Goal: Book appointment/travel/reservation

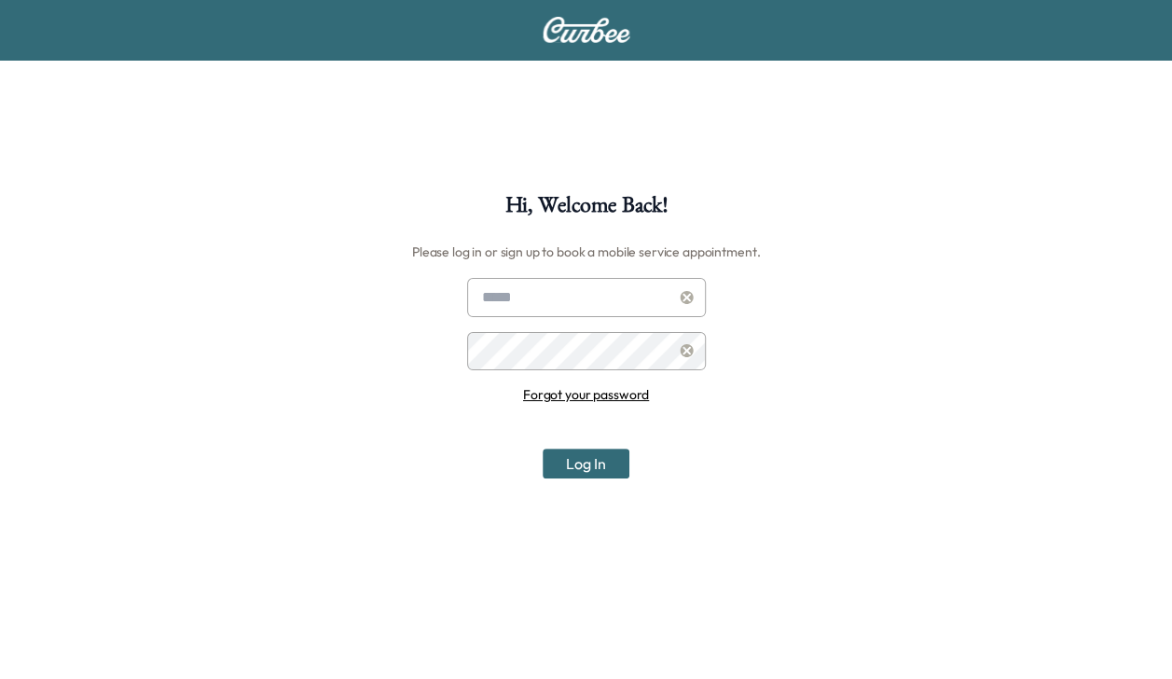
type input "**********"
click at [568, 461] on button "Log In" at bounding box center [586, 464] width 87 height 30
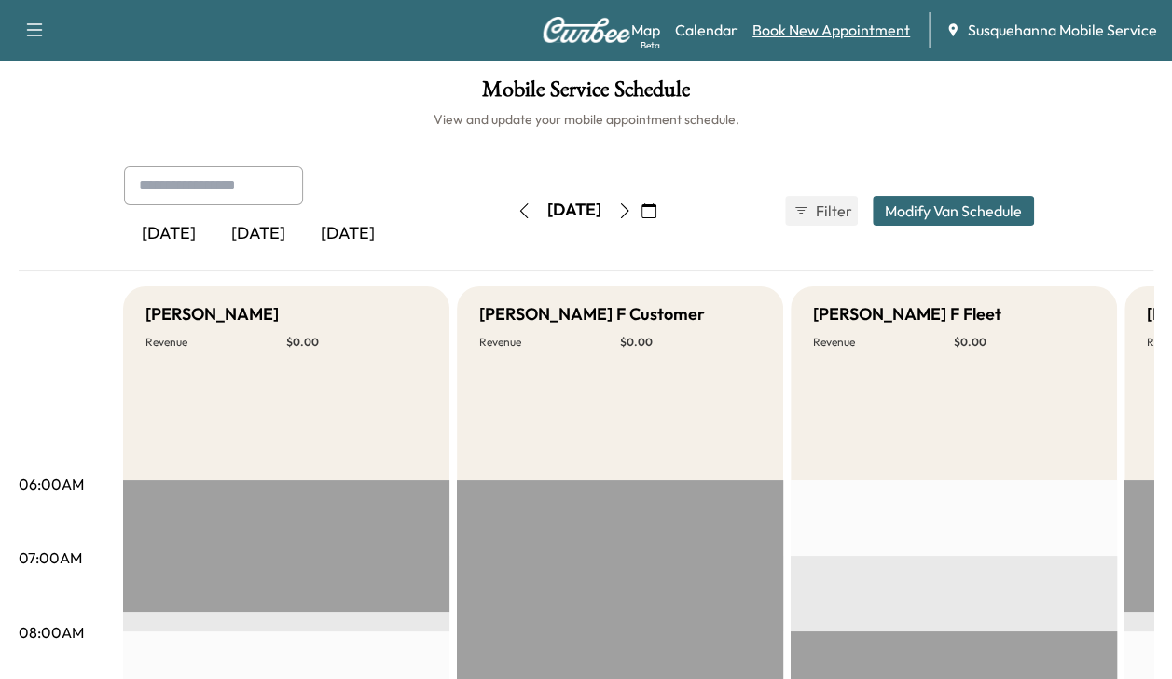
click at [783, 34] on link "Book New Appointment" at bounding box center [832, 30] width 158 height 22
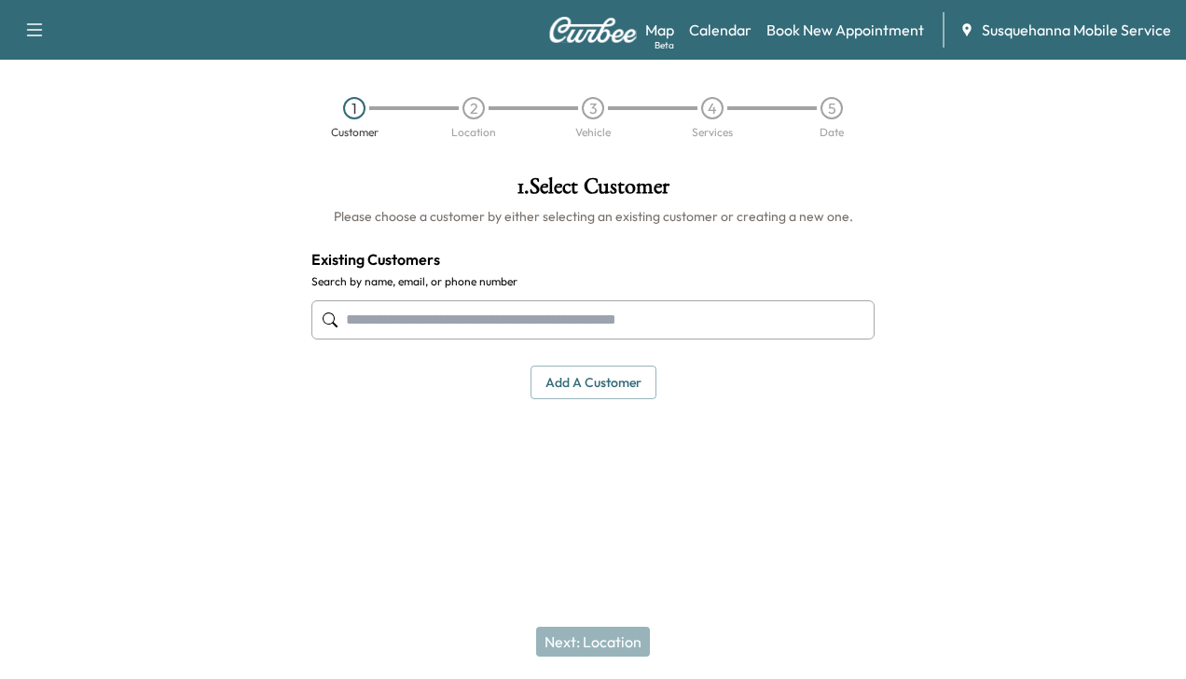
click at [649, 317] on input "text" at bounding box center [593, 319] width 563 height 39
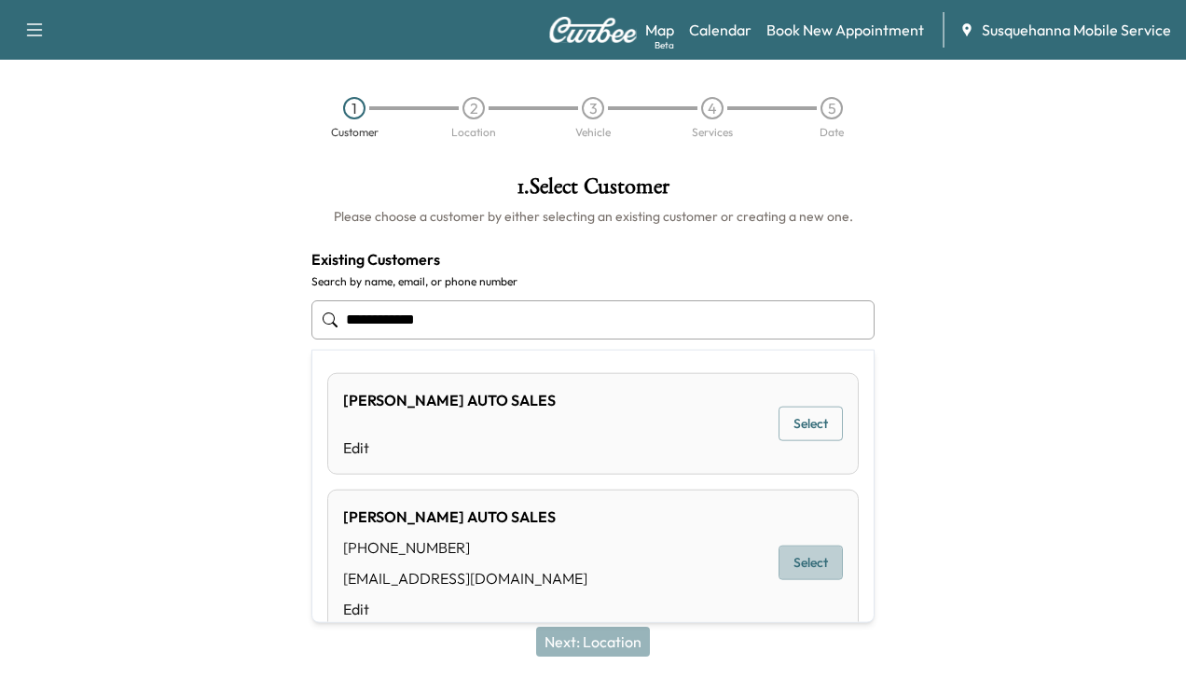
click at [793, 553] on button "Select" at bounding box center [811, 563] width 64 height 35
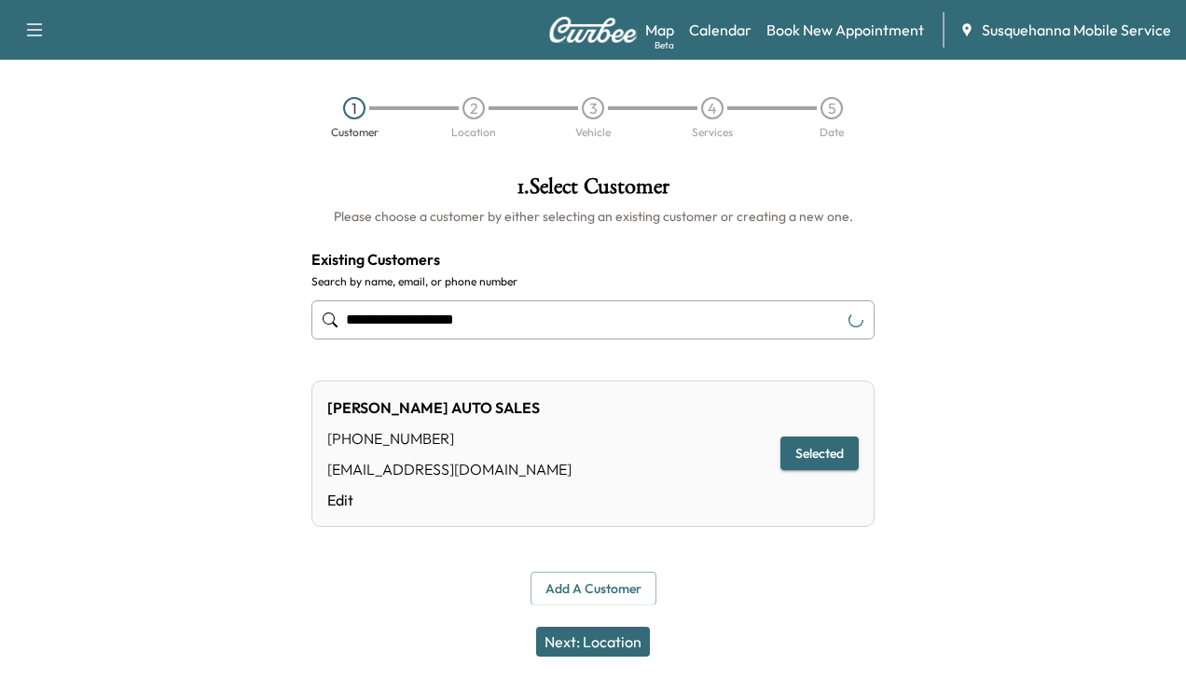
type input "**********"
click at [621, 638] on button "Next: Location" at bounding box center [593, 642] width 114 height 30
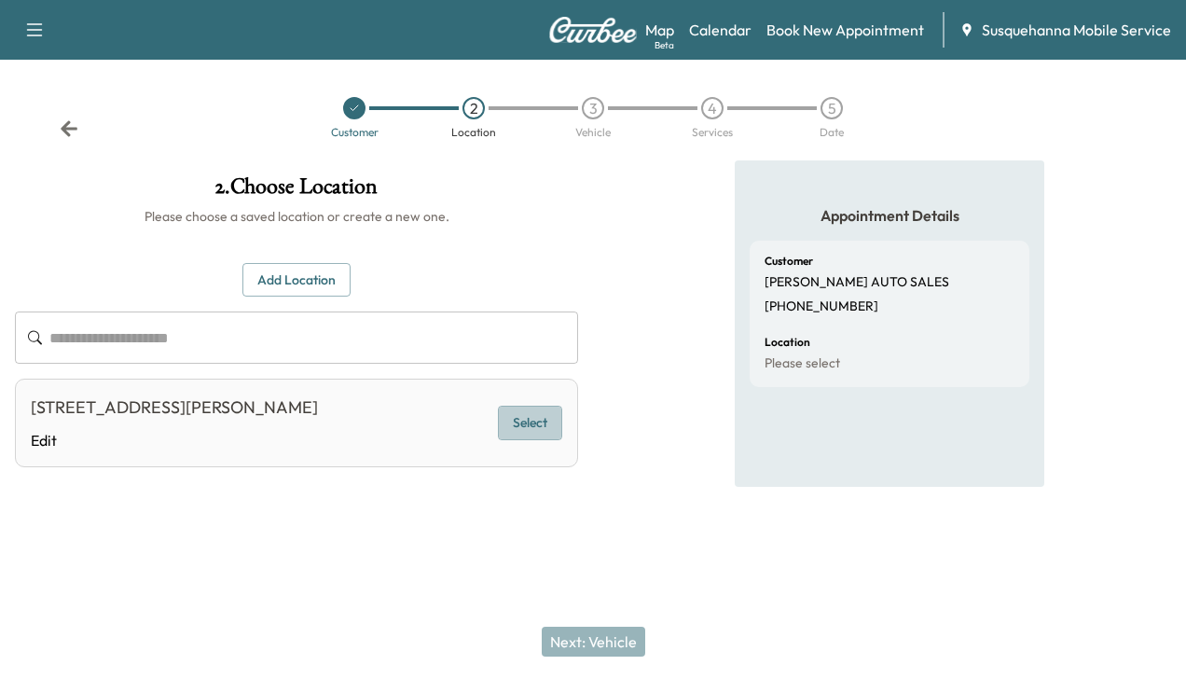
click at [534, 429] on button "Select" at bounding box center [530, 423] width 64 height 35
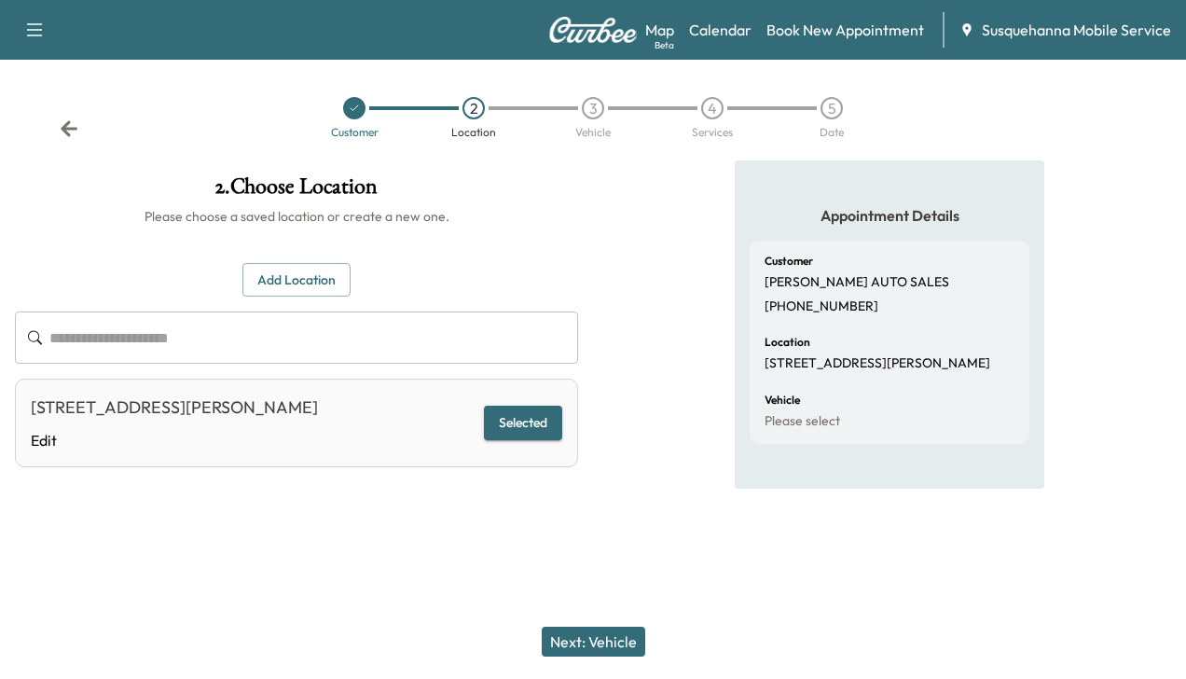
click at [575, 645] on button "Next: Vehicle" at bounding box center [594, 642] width 104 height 30
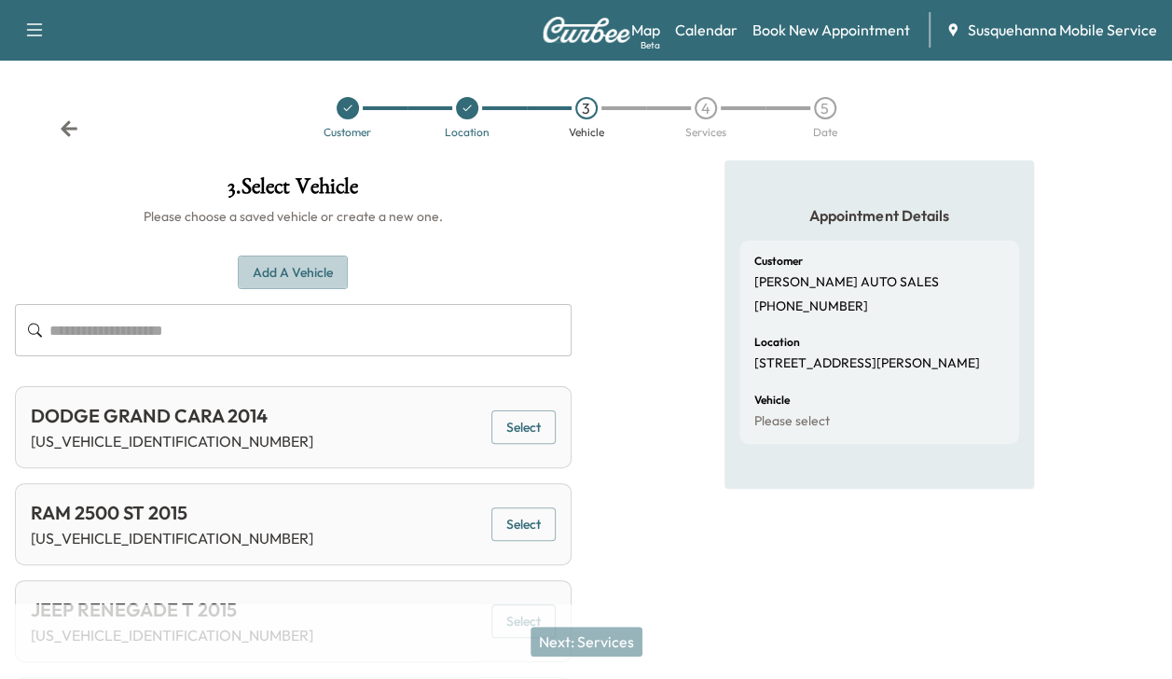
click at [315, 265] on button "Add a Vehicle" at bounding box center [293, 273] width 110 height 35
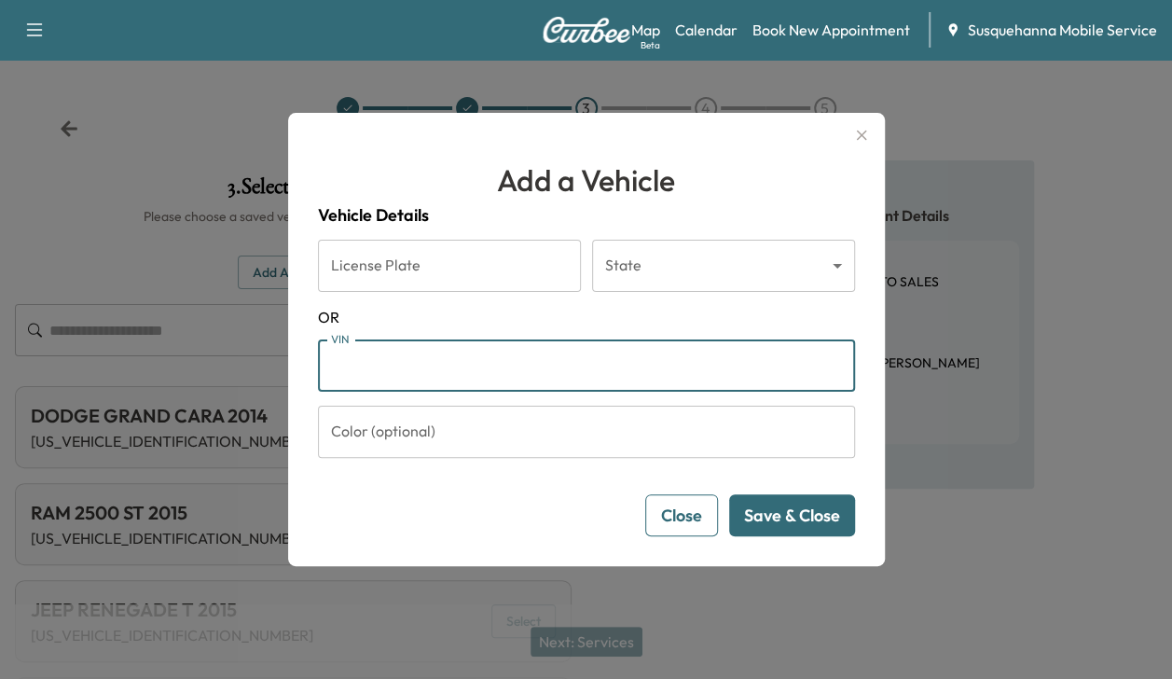
click at [368, 377] on input "VIN" at bounding box center [586, 366] width 537 height 52
type input "**********"
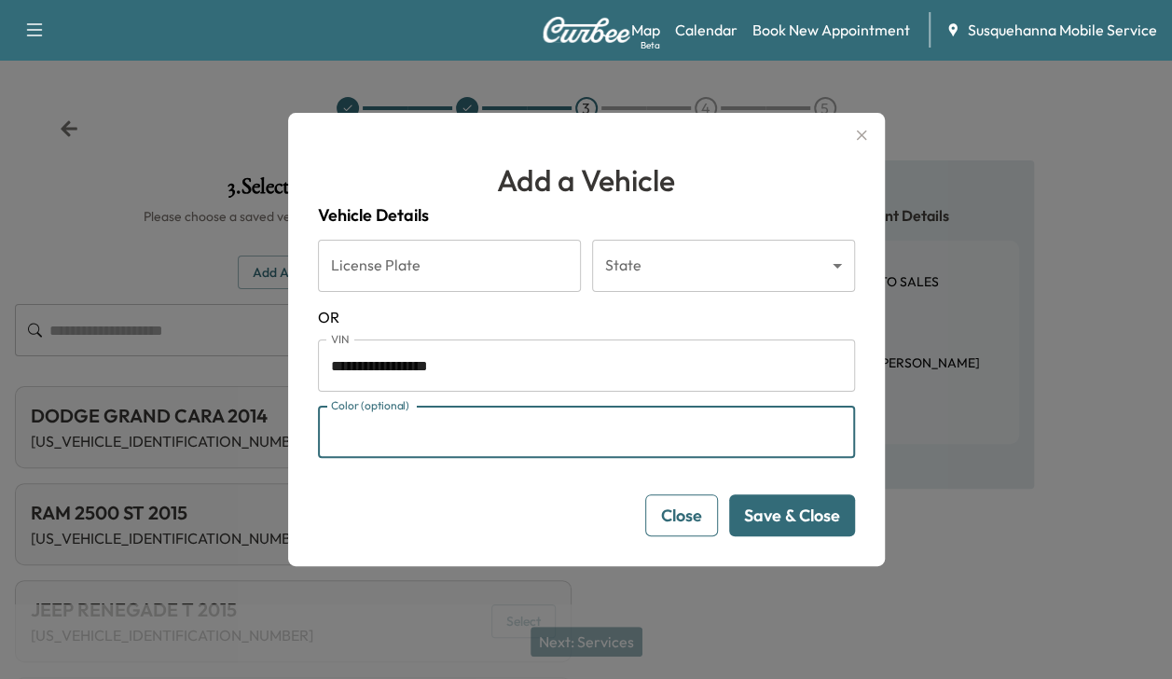
click at [379, 436] on input "Color (optional)" at bounding box center [586, 432] width 537 height 52
type input "*****"
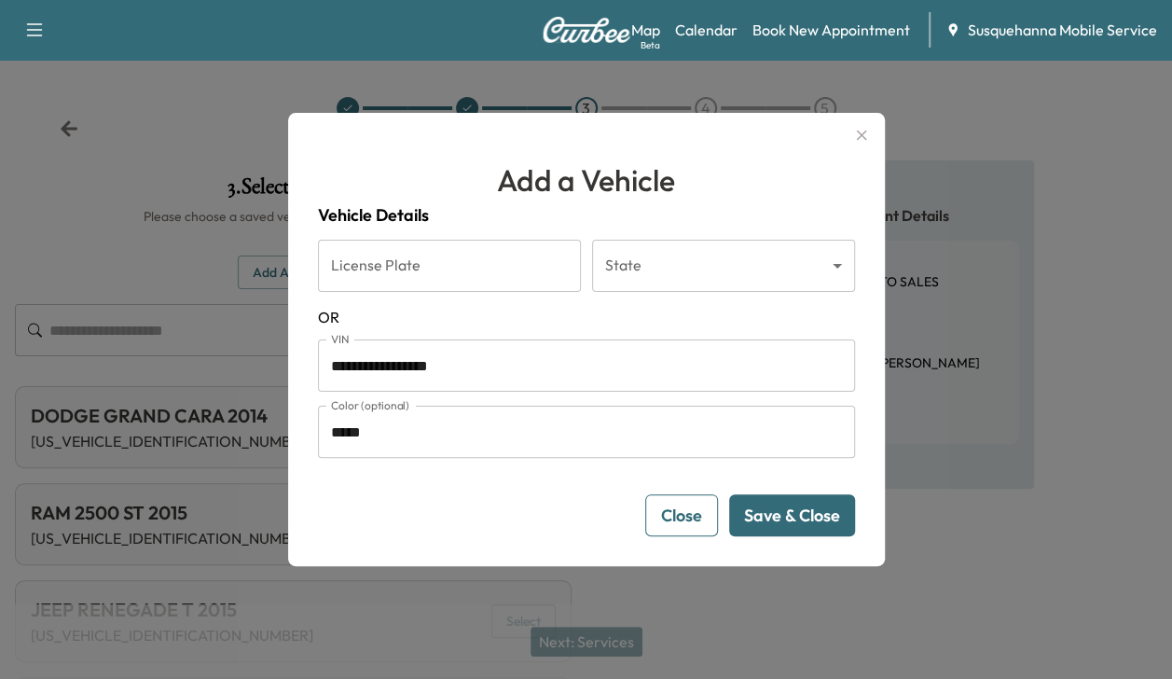
click at [767, 508] on button "Save & Close" at bounding box center [792, 515] width 126 height 42
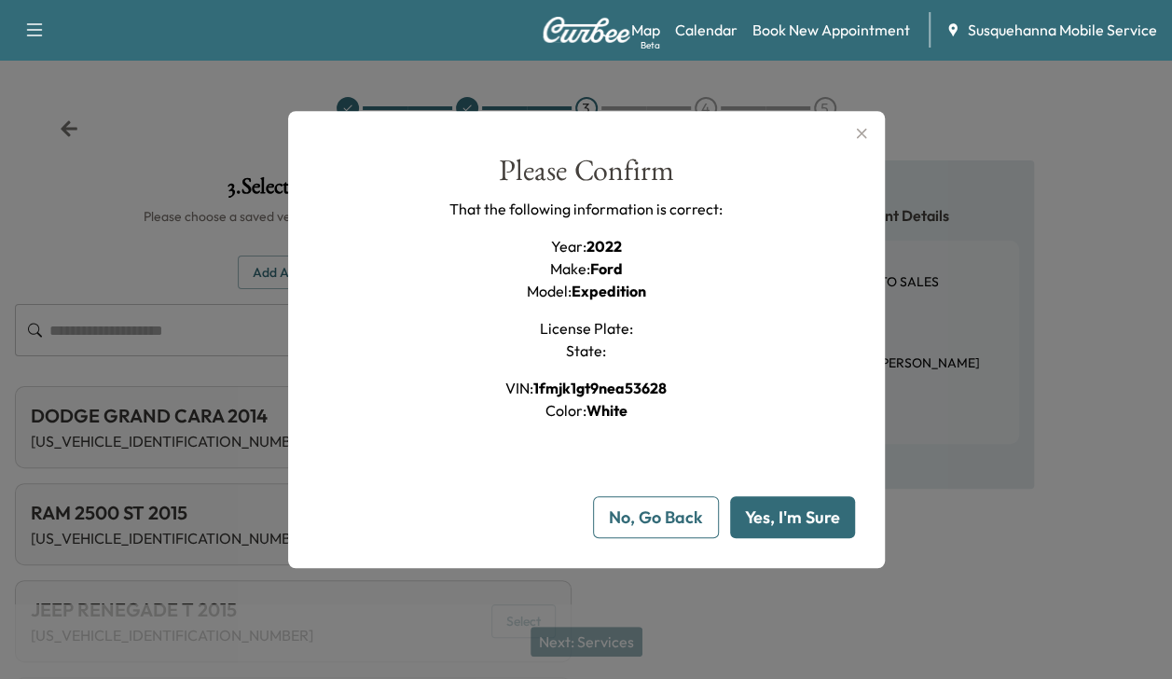
click at [767, 508] on button "Yes, I'm Sure" at bounding box center [792, 517] width 125 height 42
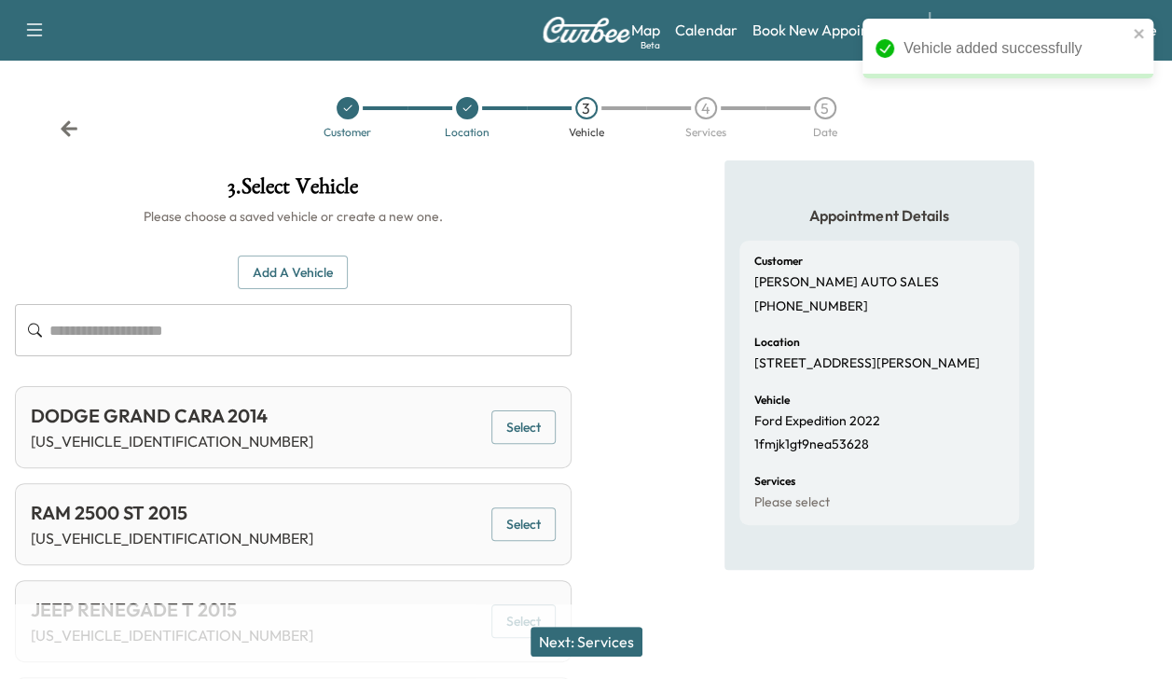
click at [591, 649] on button "Next: Services" at bounding box center [587, 642] width 112 height 30
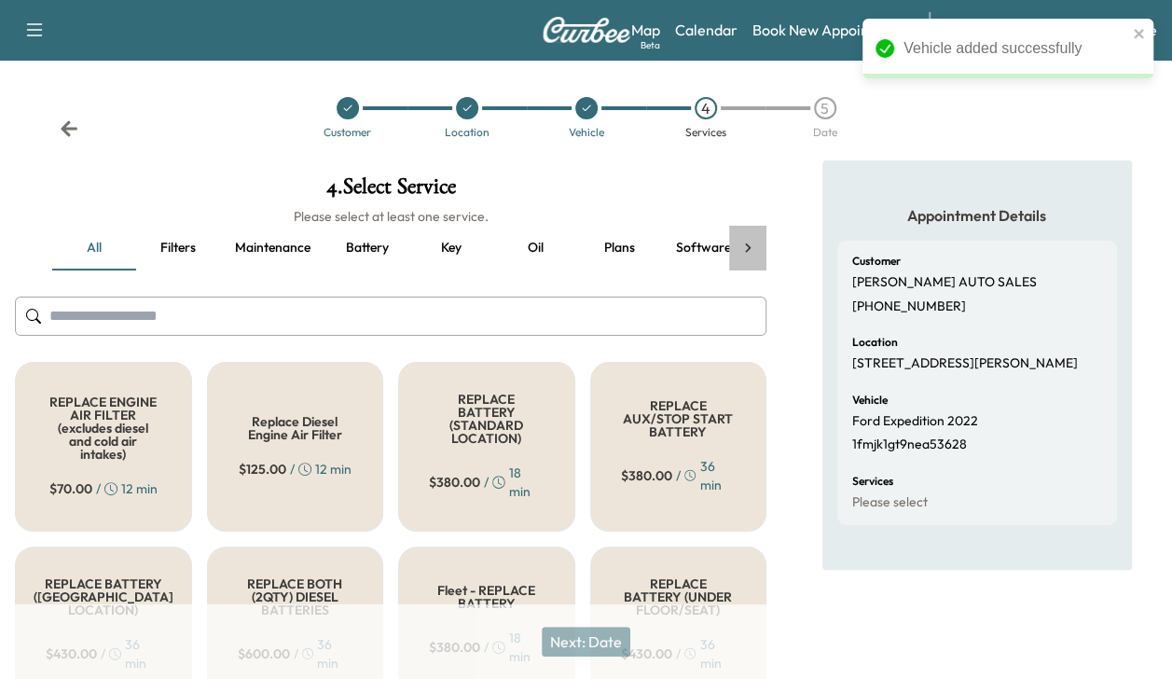
click at [741, 246] on icon at bounding box center [748, 248] width 19 height 19
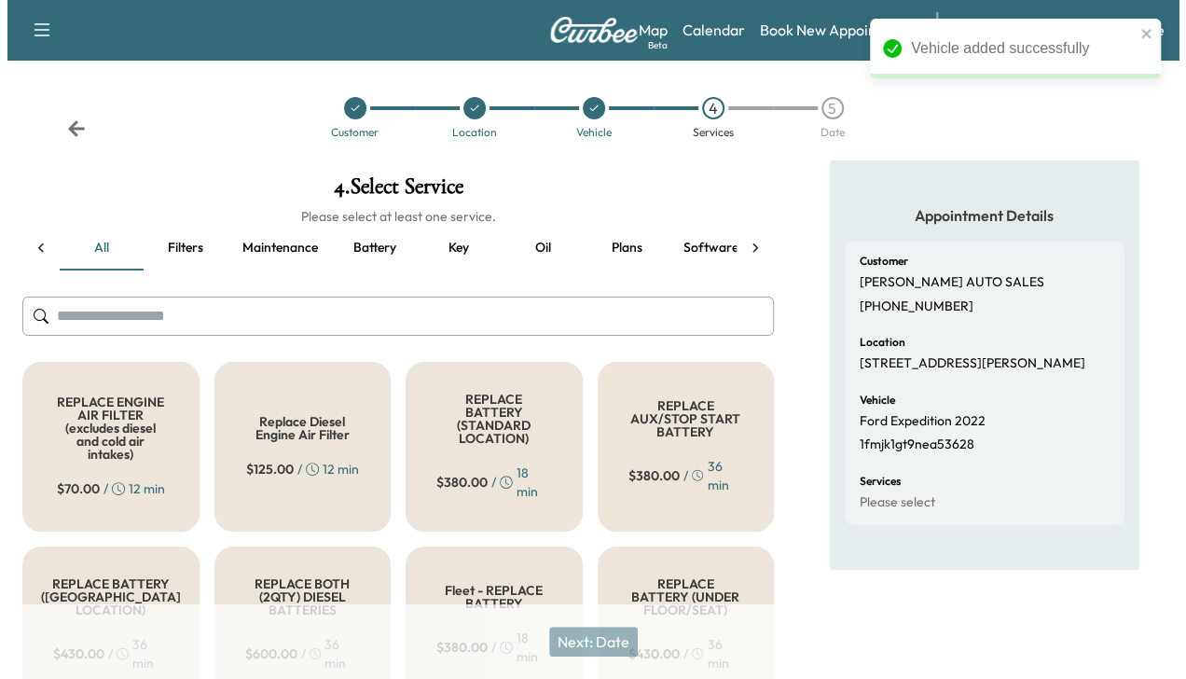
scroll to position [0, 321]
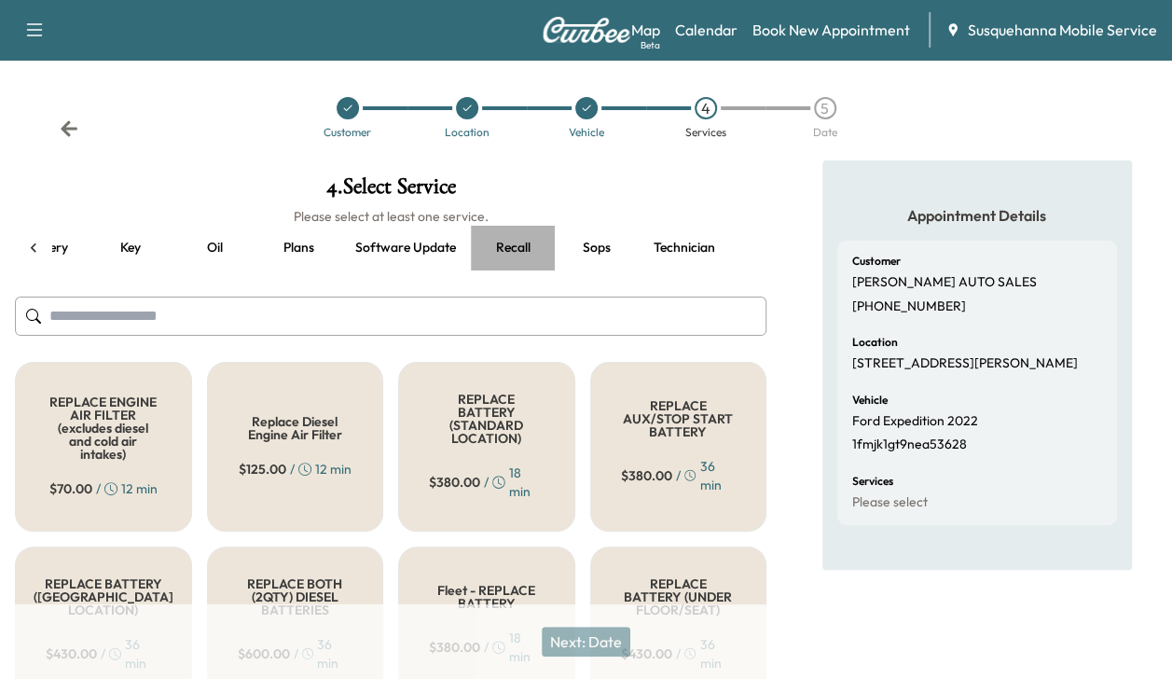
click at [515, 248] on button "Recall" at bounding box center [513, 248] width 84 height 45
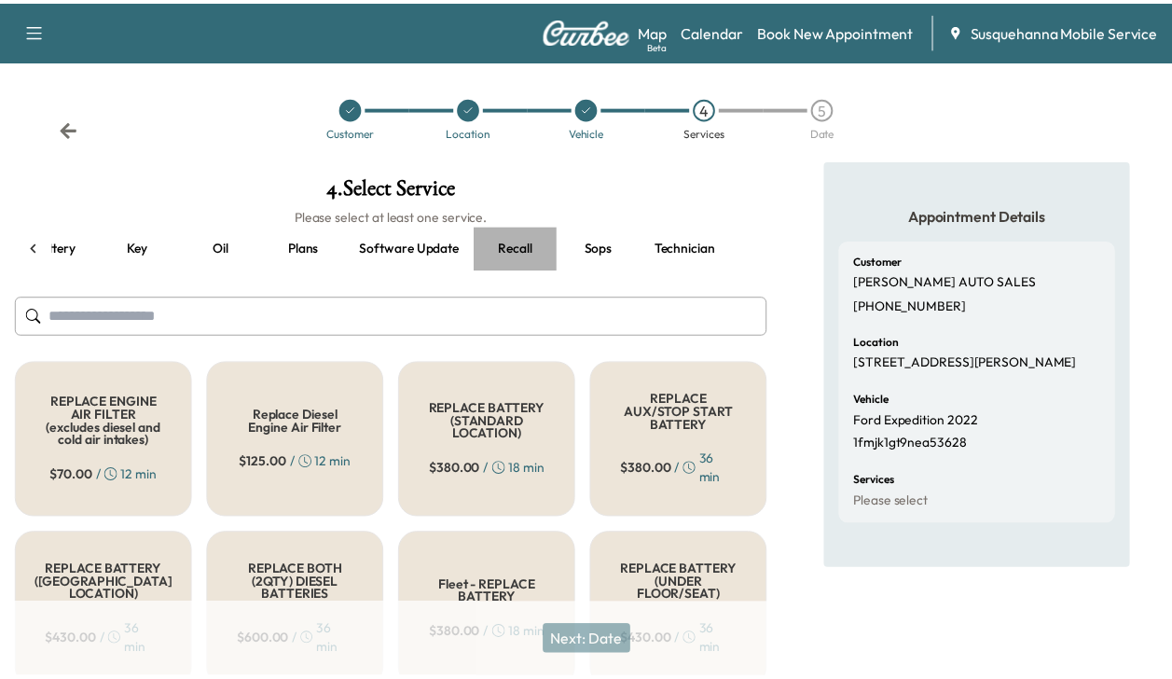
scroll to position [0, 312]
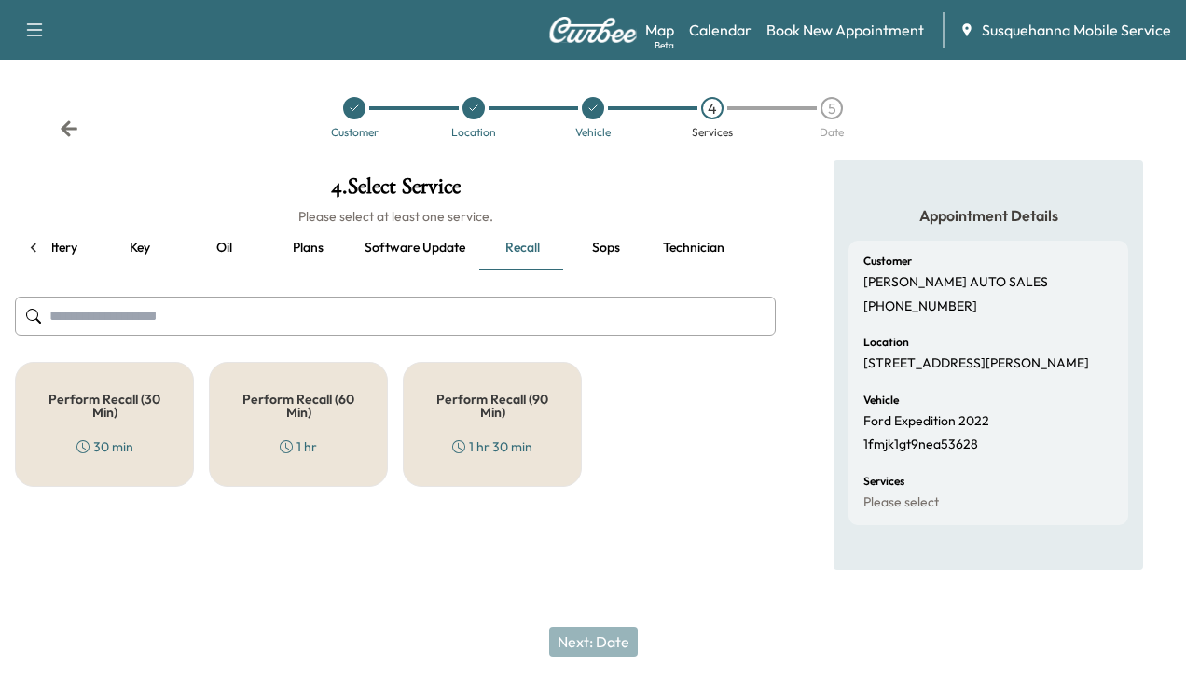
click at [153, 405] on h5 "Perform Recall (30 Min)" at bounding box center [105, 406] width 118 height 26
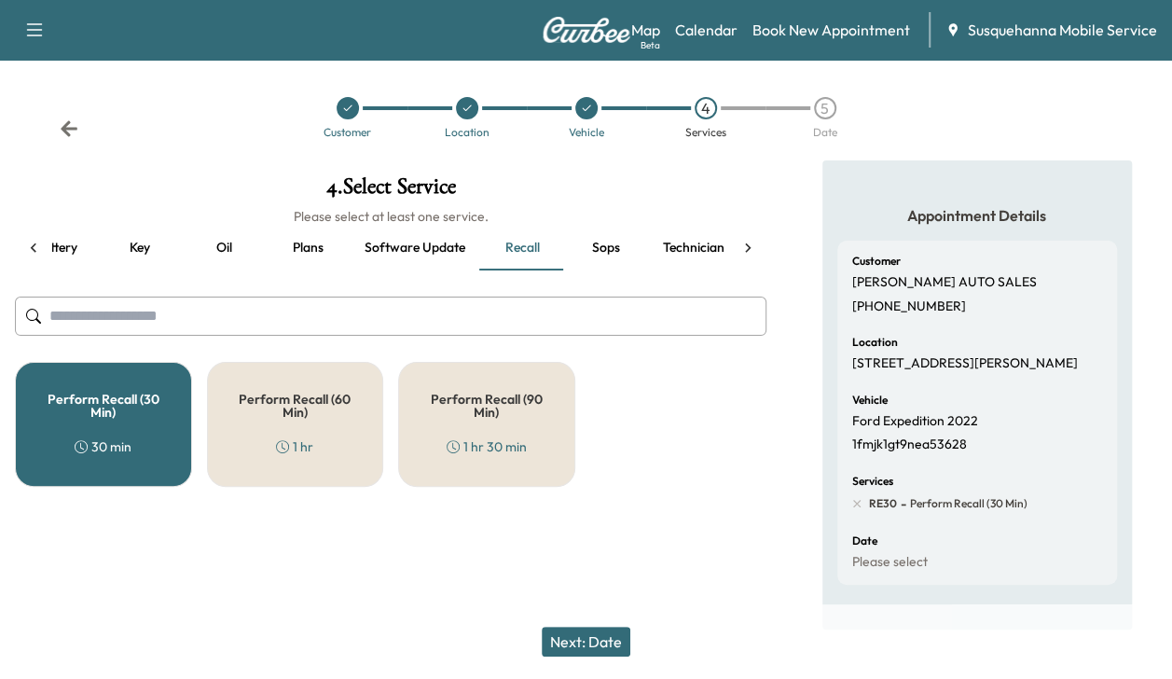
click at [595, 640] on button "Next: Date" at bounding box center [586, 642] width 89 height 30
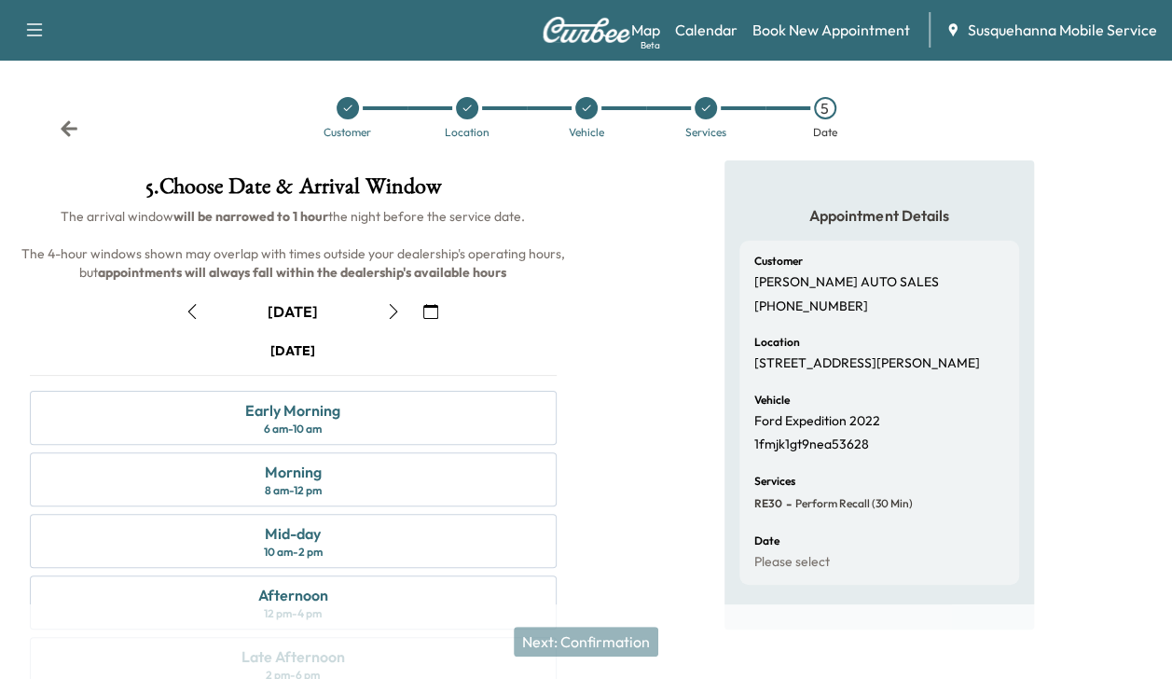
click at [63, 121] on icon at bounding box center [69, 128] width 19 height 19
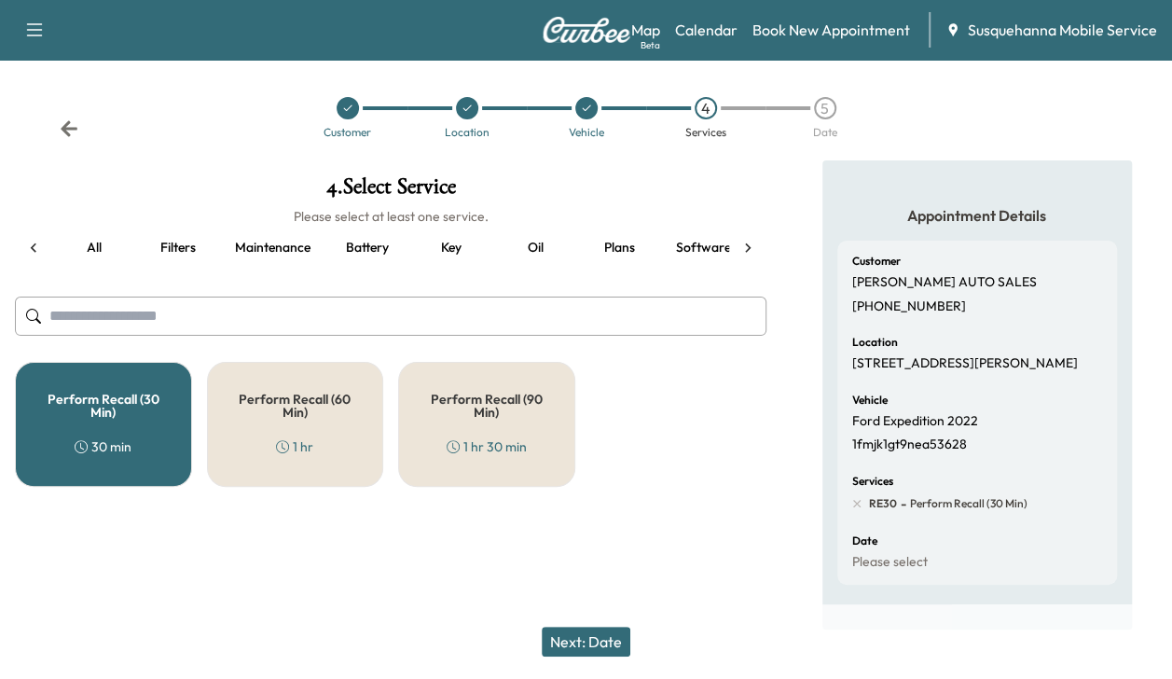
scroll to position [0, 71]
click at [753, 248] on icon at bounding box center [748, 248] width 19 height 19
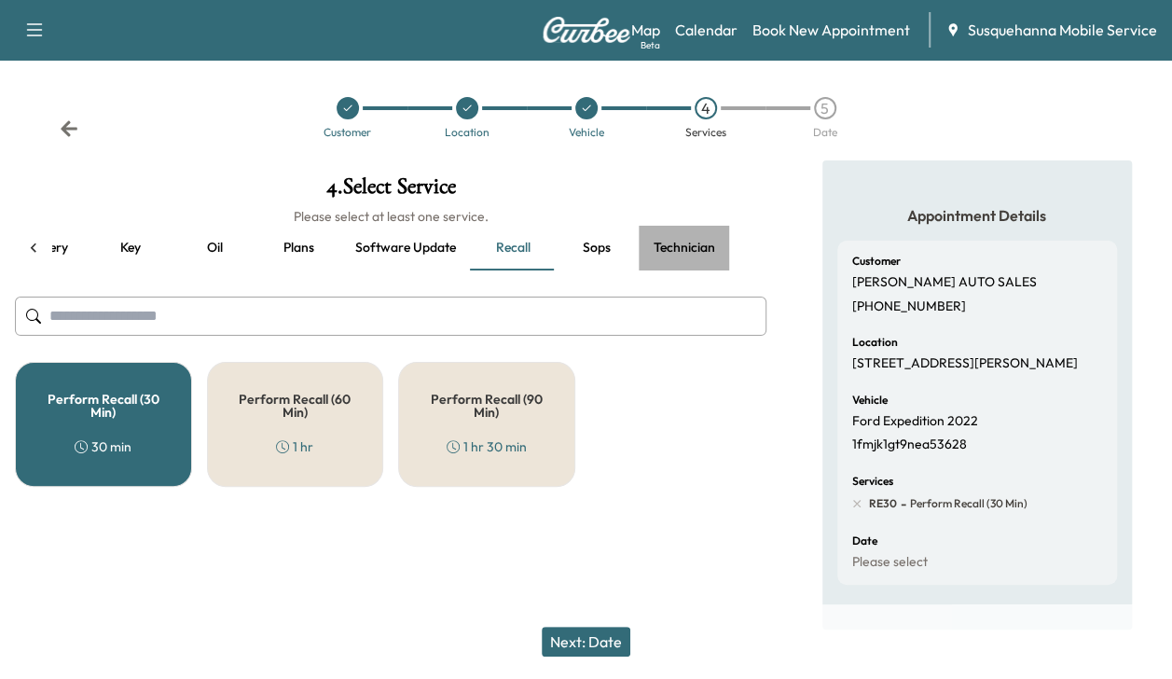
click at [690, 248] on button "Technician" at bounding box center [684, 248] width 91 height 45
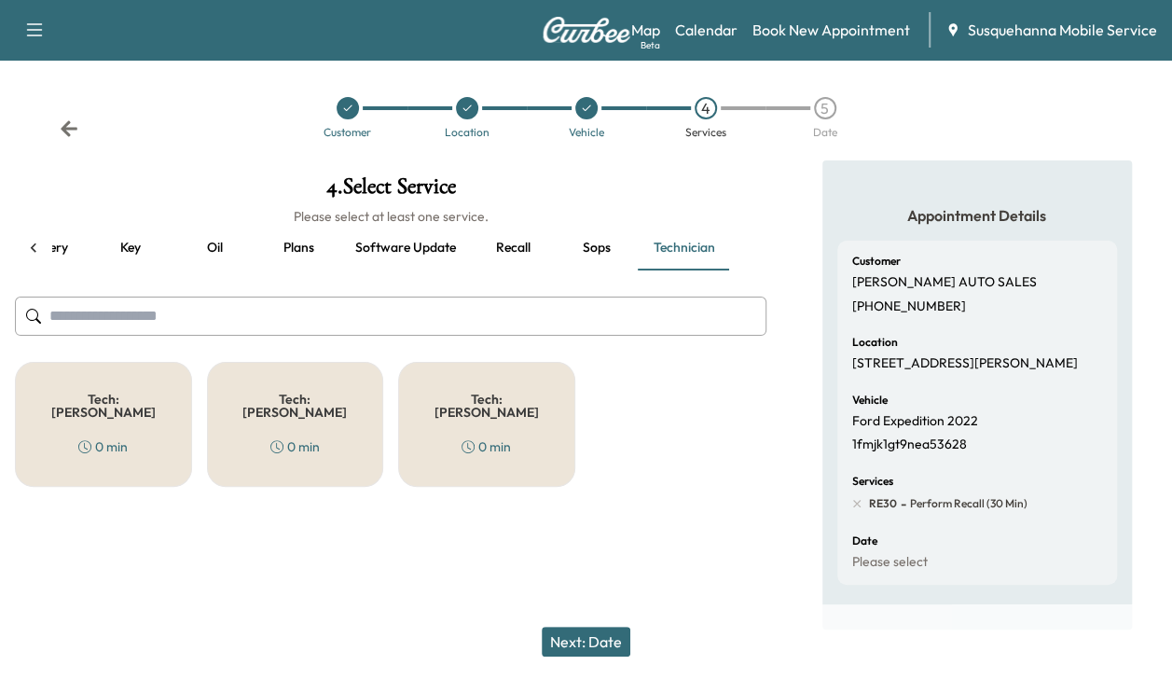
click at [485, 398] on h5 "Tech: [PERSON_NAME]" at bounding box center [487, 406] width 116 height 26
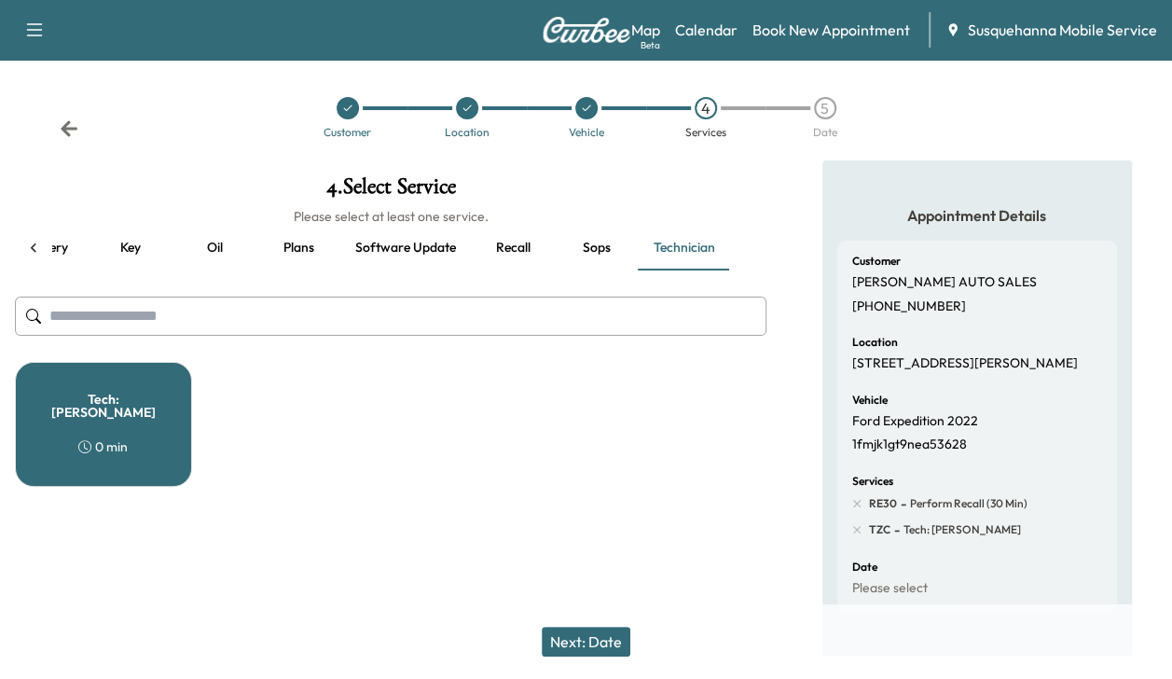
click at [602, 633] on button "Next: Date" at bounding box center [586, 642] width 89 height 30
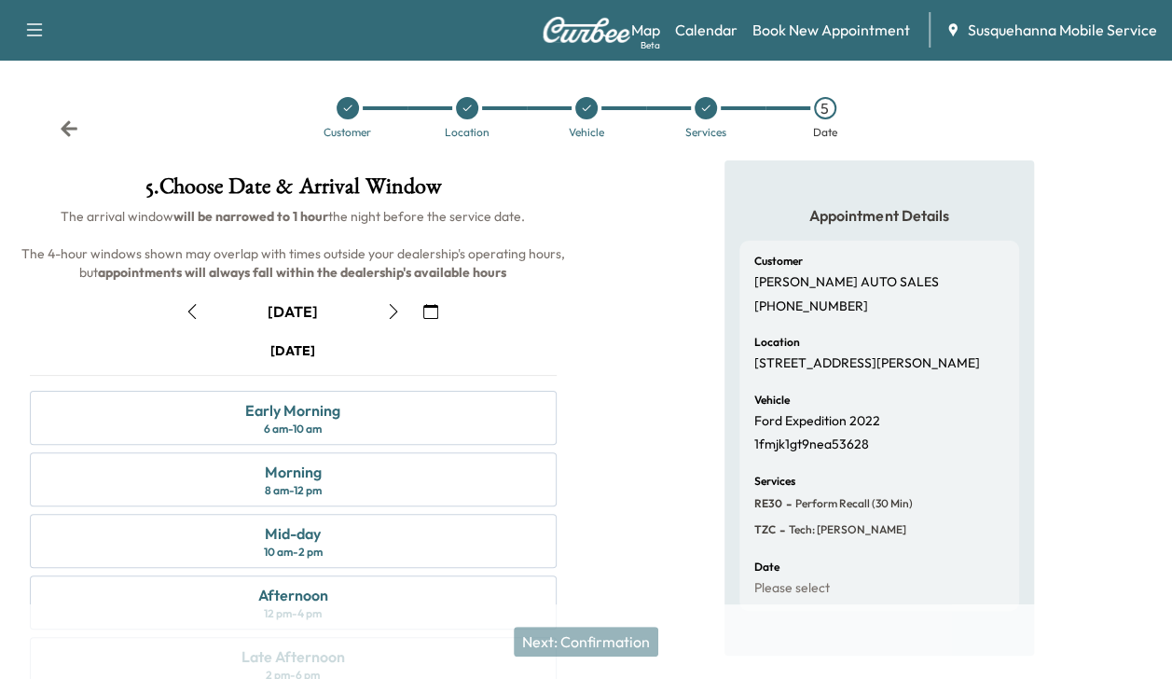
click at [397, 311] on icon "button" at bounding box center [394, 311] width 8 height 15
click at [383, 479] on div "Morning 8 am - 12 pm" at bounding box center [293, 479] width 527 height 54
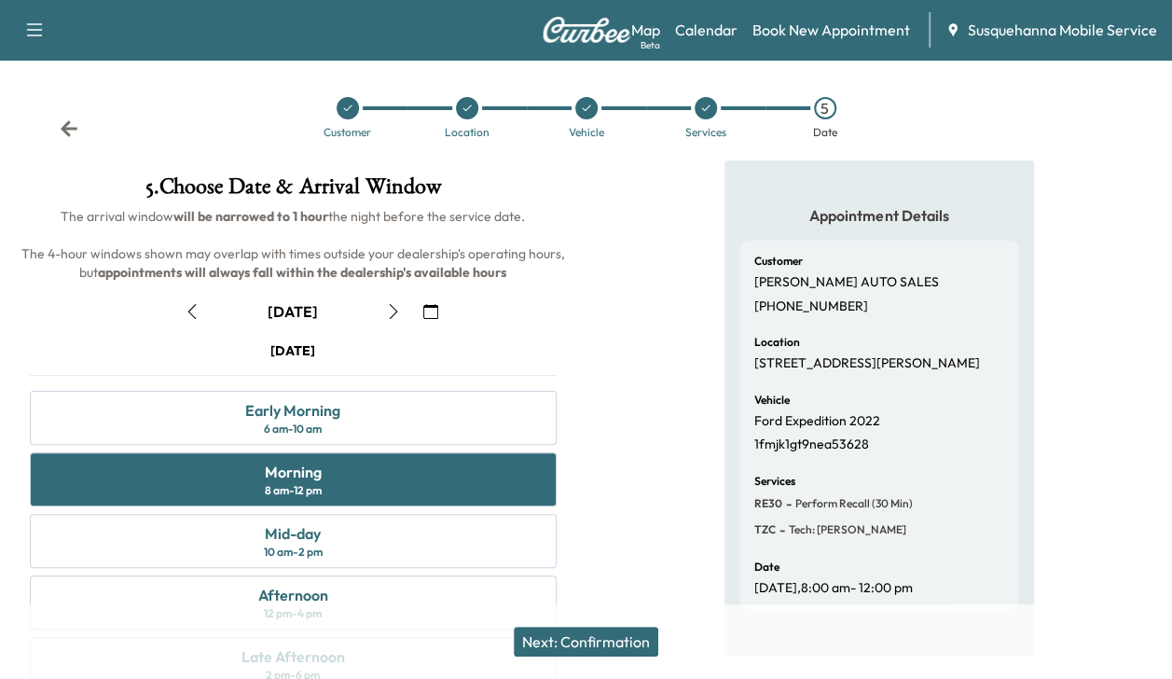
click at [548, 646] on button "Next: Confirmation" at bounding box center [586, 642] width 145 height 30
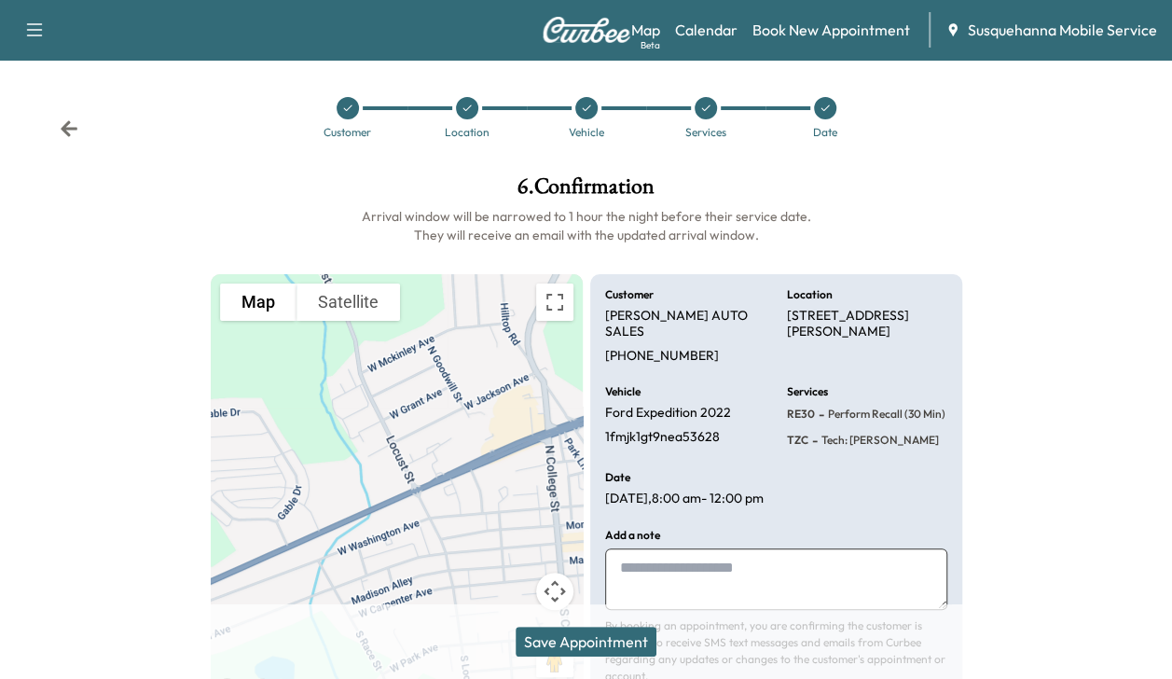
click at [548, 646] on button "Save Appointment" at bounding box center [586, 642] width 141 height 30
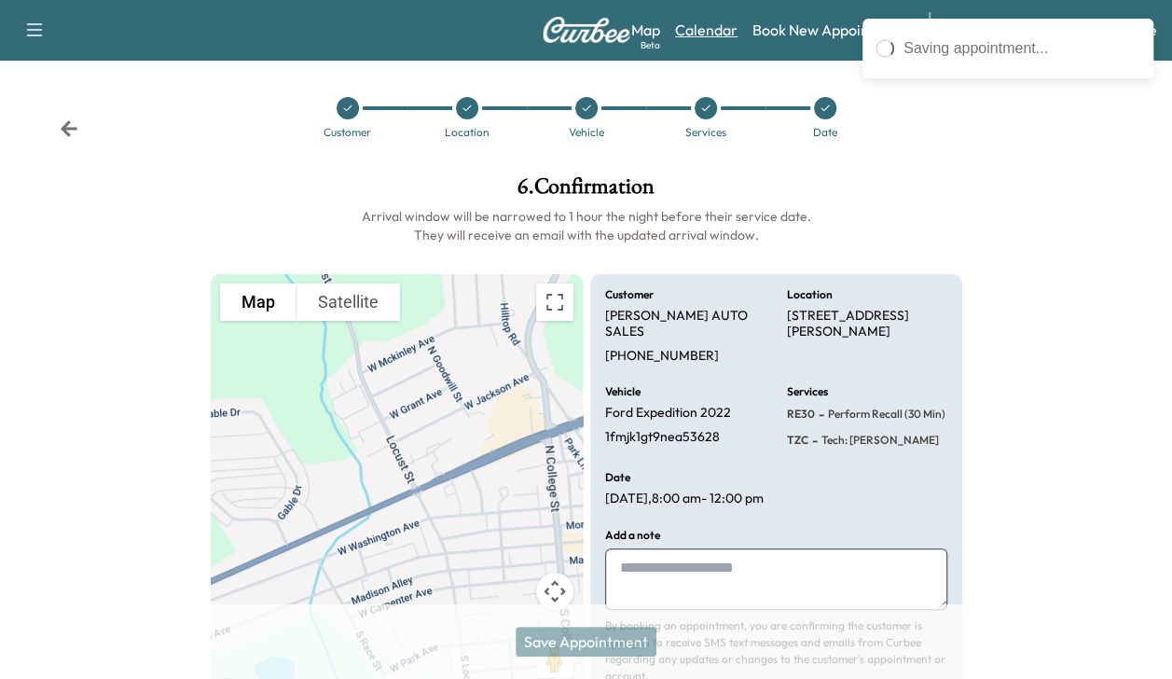
click at [709, 36] on link "Calendar" at bounding box center [706, 30] width 62 height 22
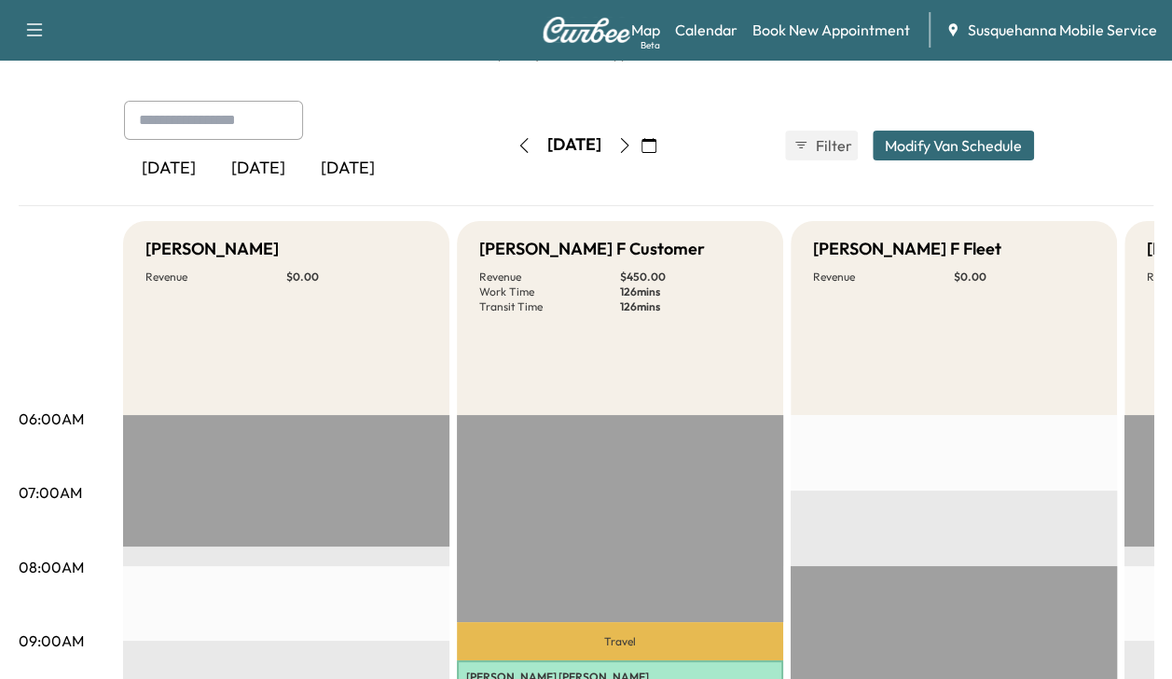
scroll to position [65, 0]
click at [508, 154] on button "button" at bounding box center [524, 146] width 32 height 30
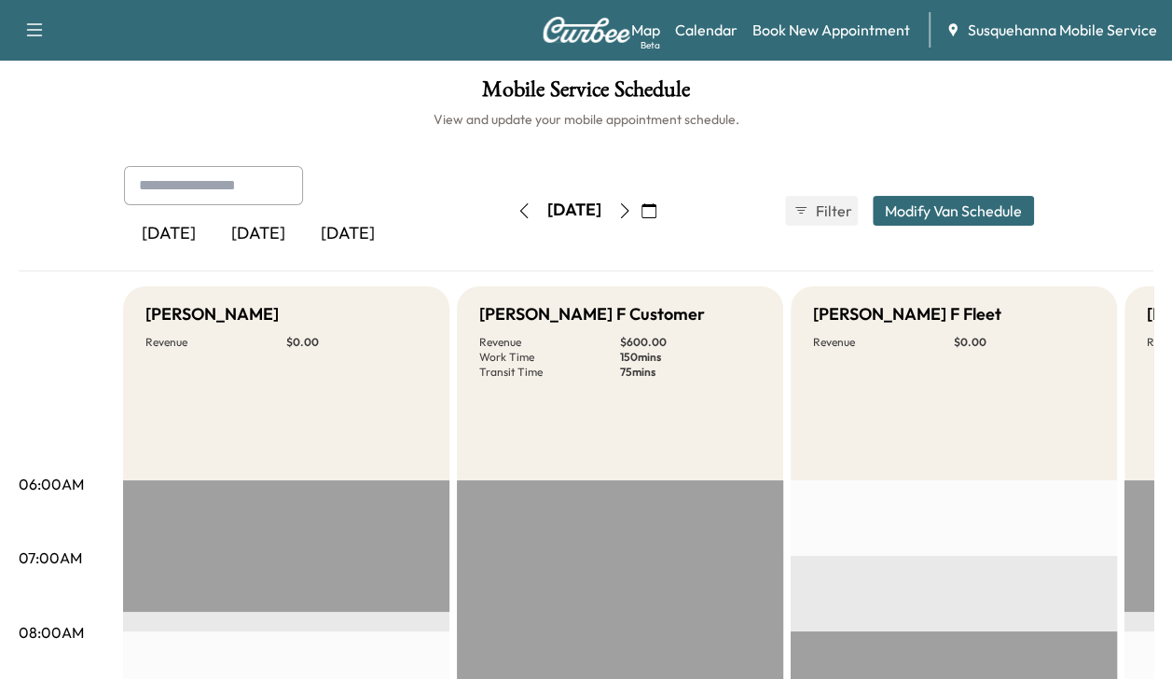
click at [508, 223] on button "button" at bounding box center [524, 211] width 32 height 30
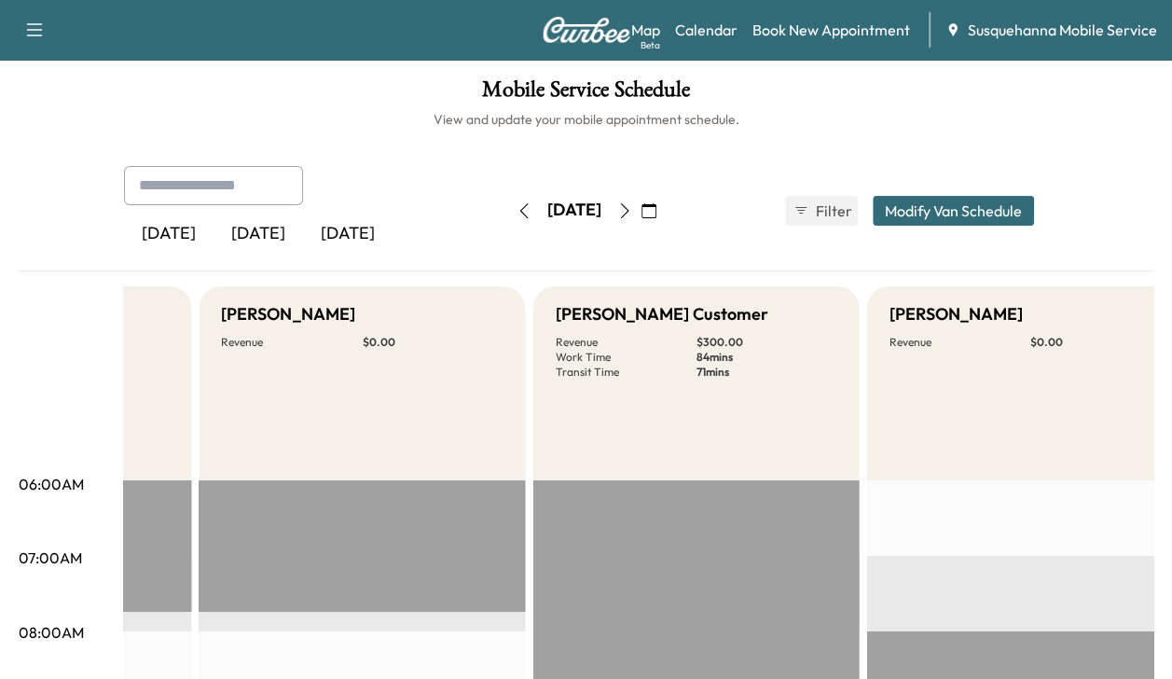
click at [641, 223] on button "button" at bounding box center [625, 211] width 32 height 30
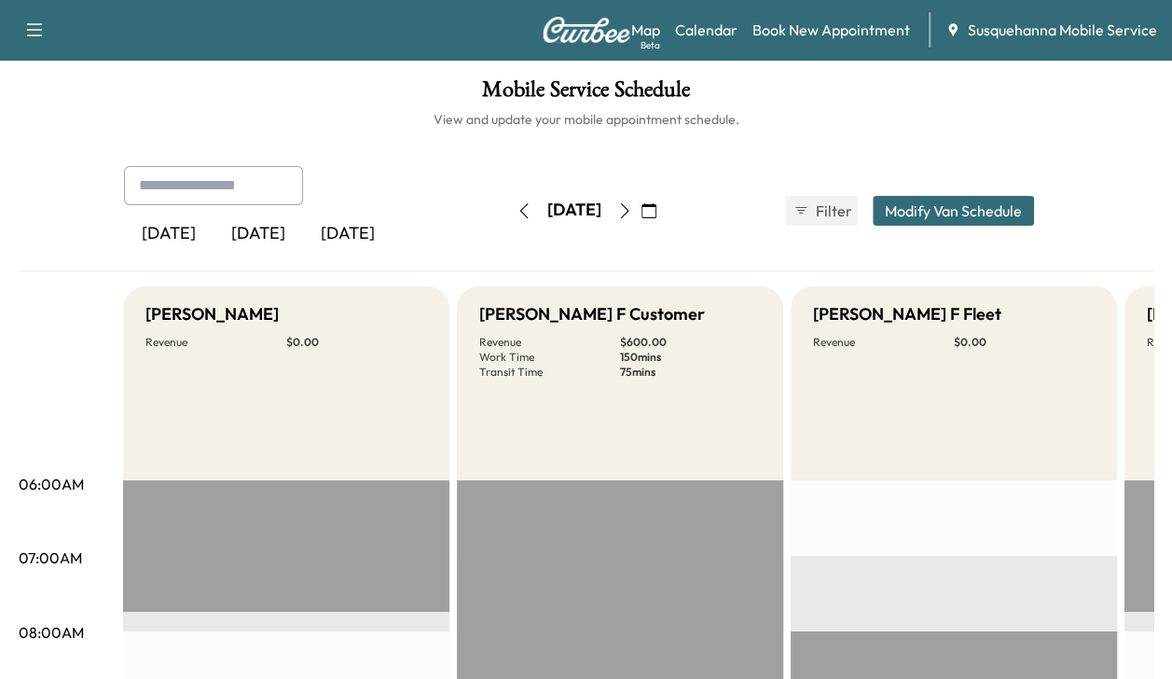
click at [641, 214] on button "button" at bounding box center [625, 211] width 32 height 30
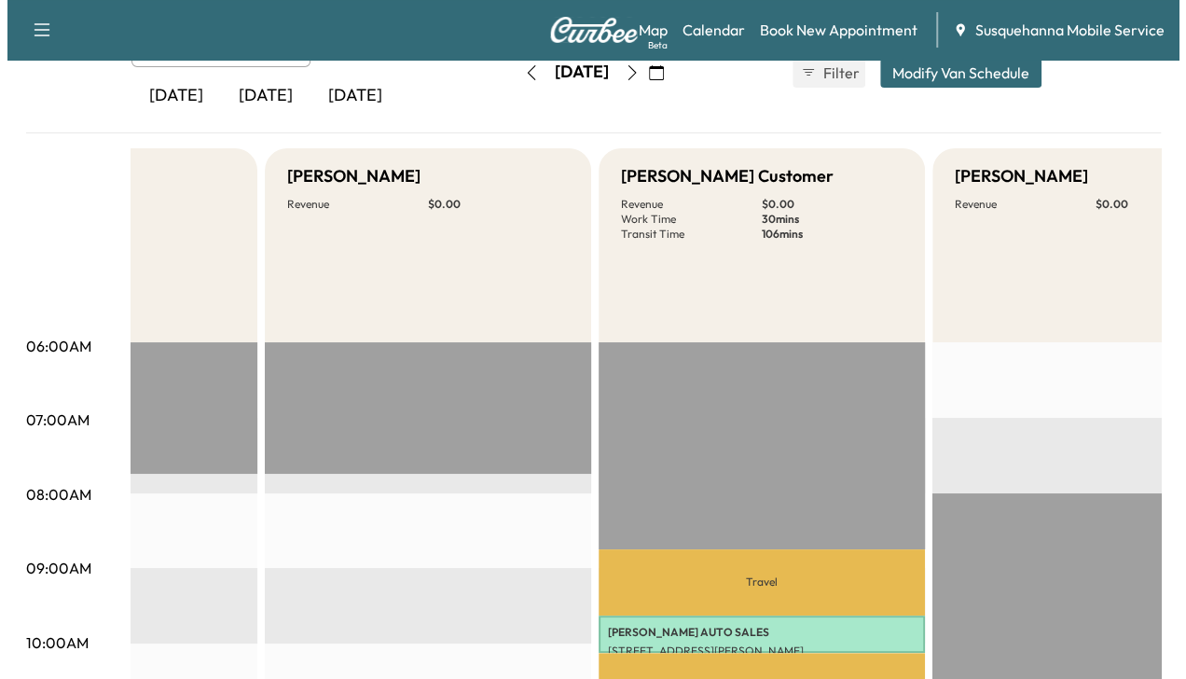
scroll to position [141, 0]
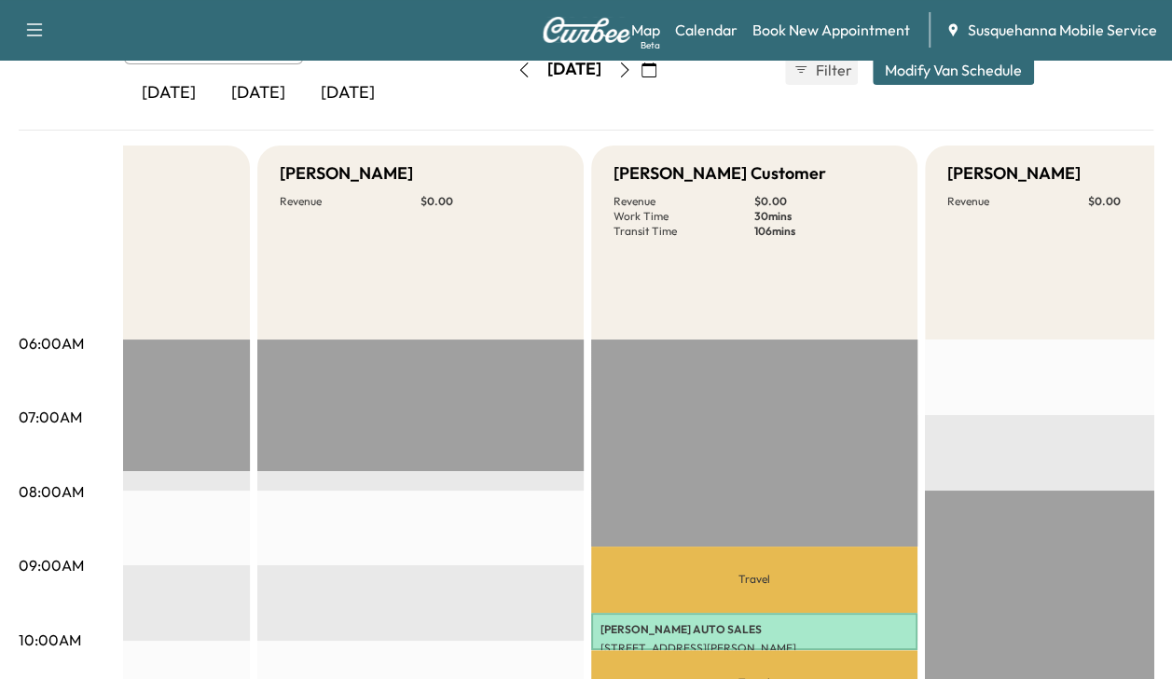
click at [819, 625] on p "[PERSON_NAME] AUTO SALES" at bounding box center [755, 629] width 308 height 15
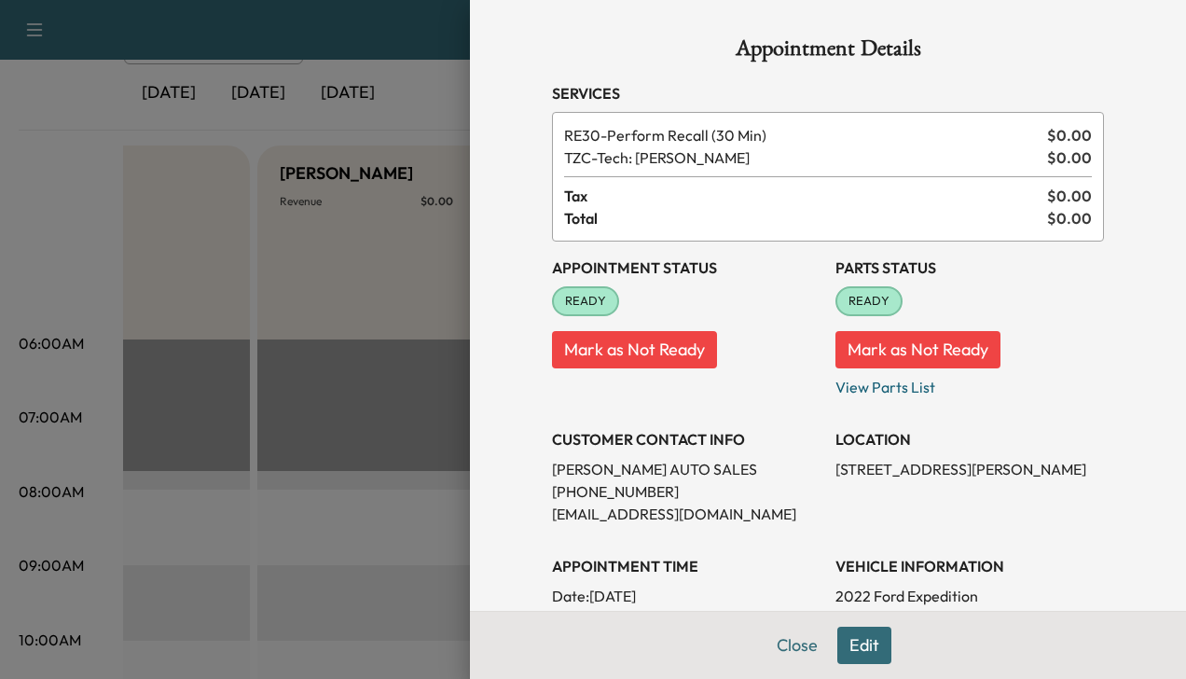
click at [848, 637] on button "Edit" at bounding box center [865, 645] width 54 height 37
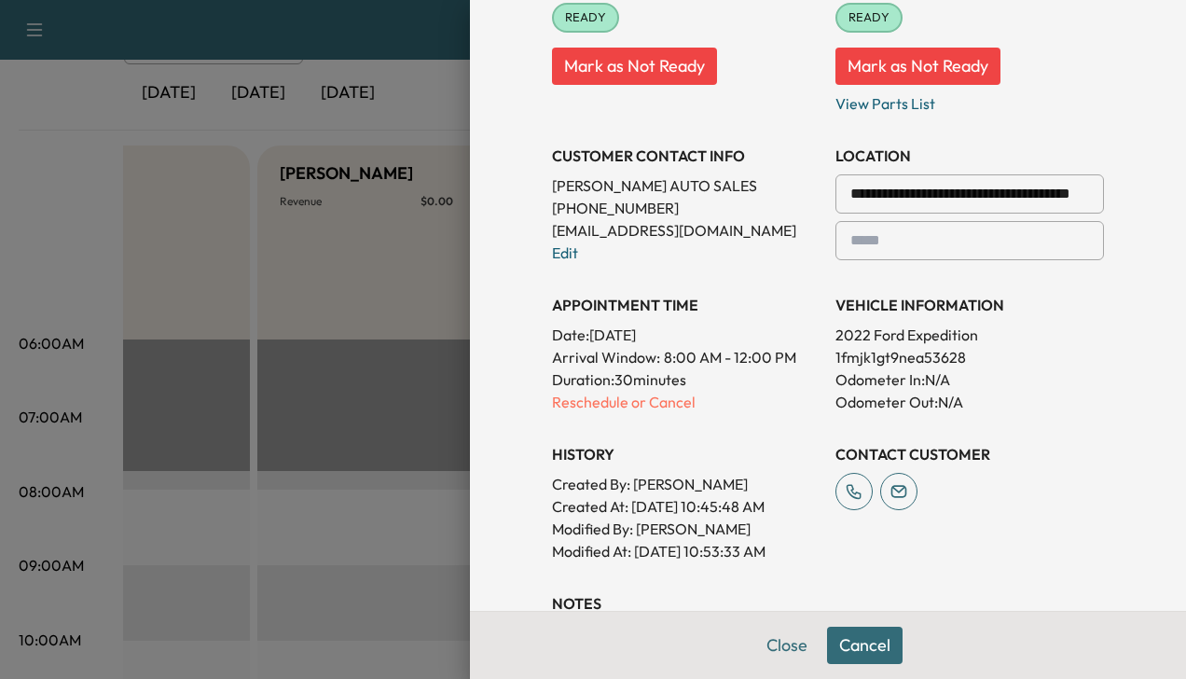
scroll to position [460, 0]
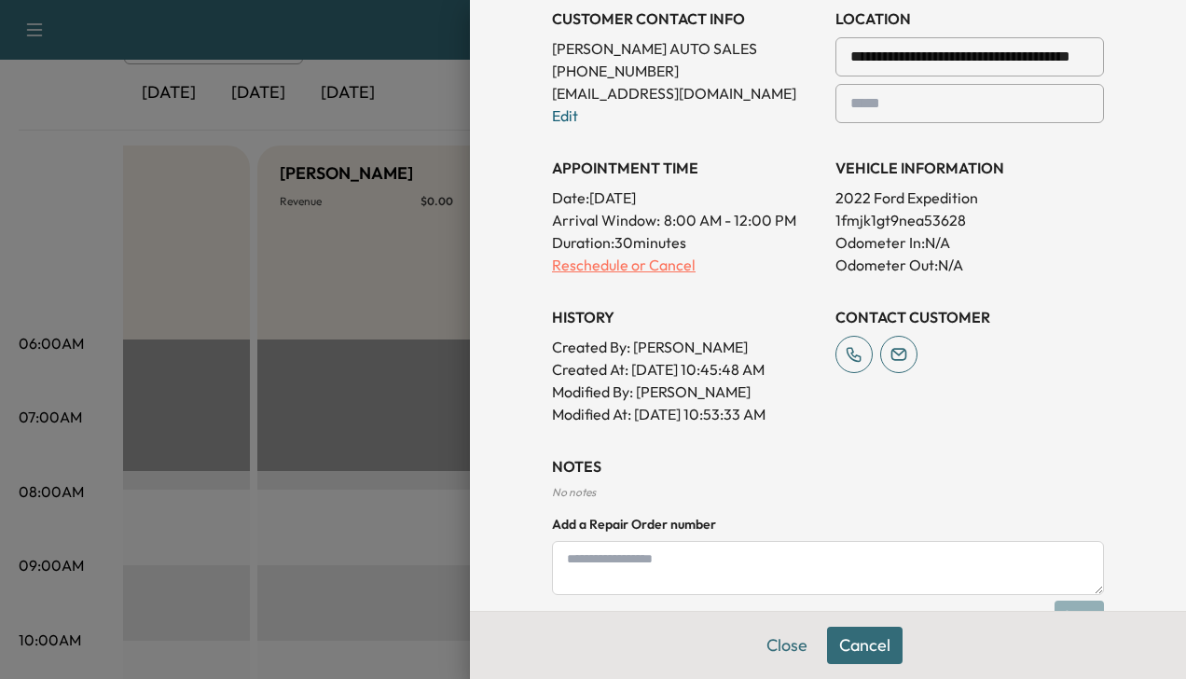
click at [658, 265] on p "Reschedule or Cancel" at bounding box center [686, 265] width 269 height 22
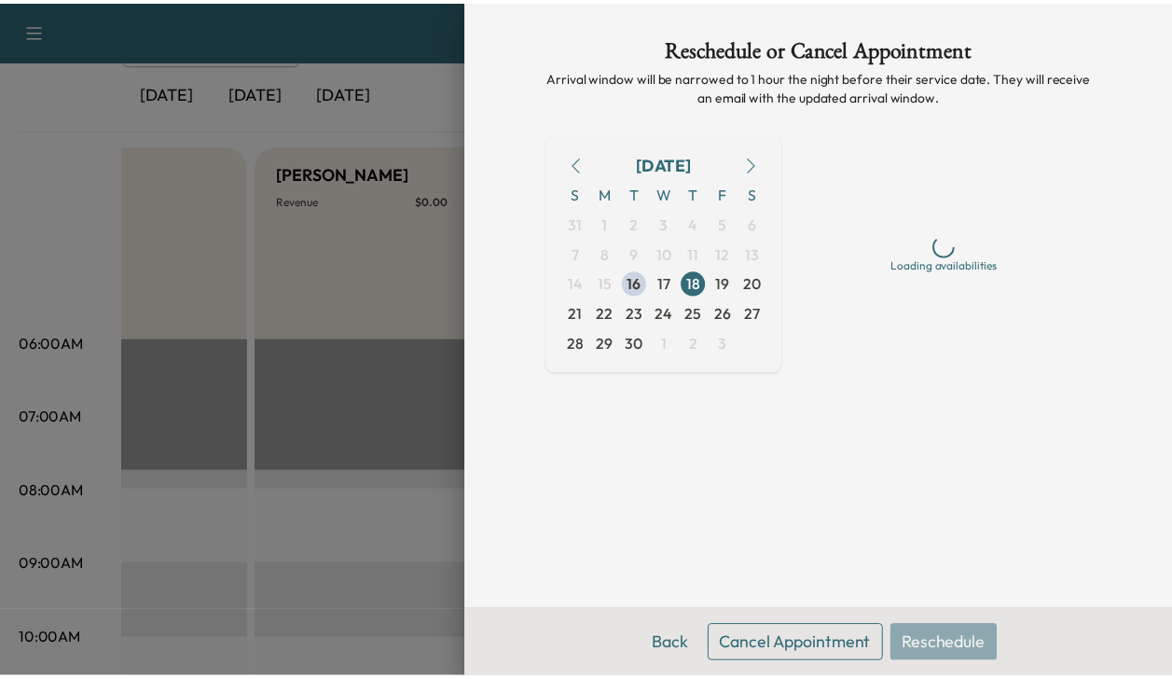
scroll to position [0, 0]
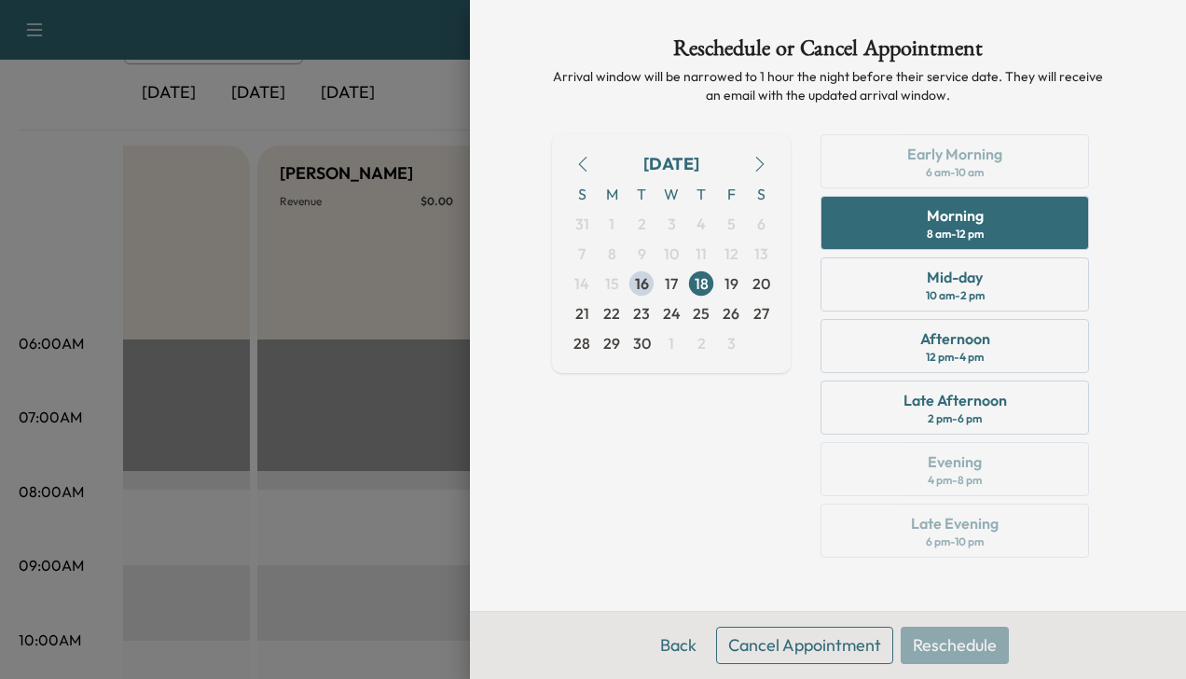
click at [819, 647] on button "Cancel Appointment" at bounding box center [804, 645] width 177 height 37
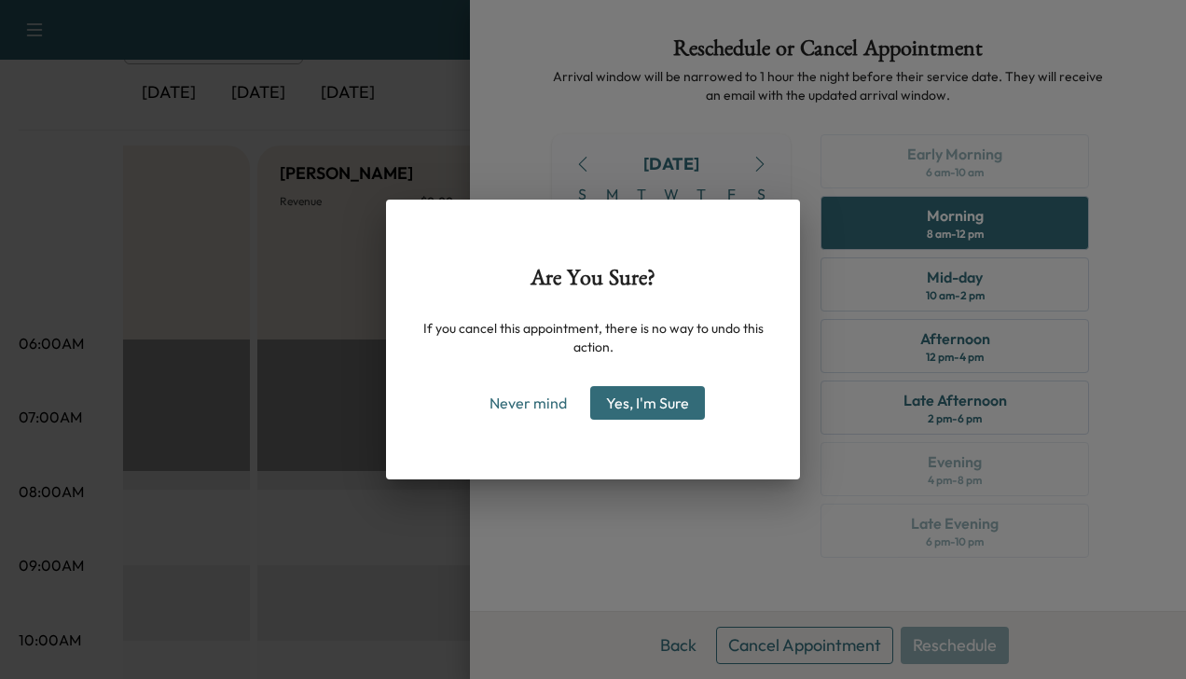
click at [614, 395] on button "Yes, I'm Sure" at bounding box center [647, 403] width 115 height 34
